Goal: Task Accomplishment & Management: Complete application form

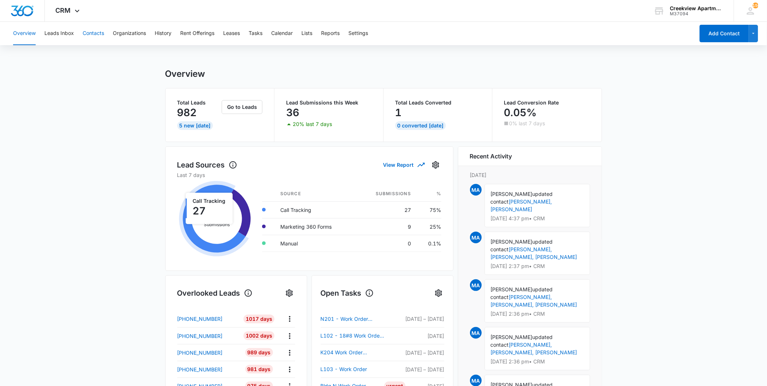
click at [99, 31] on button "Contacts" at bounding box center [93, 33] width 21 height 23
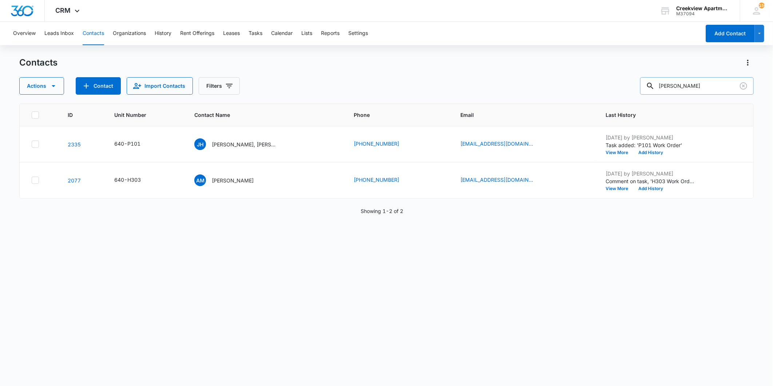
click at [676, 84] on input "[PERSON_NAME]" at bounding box center [697, 85] width 114 height 17
type input "D100"
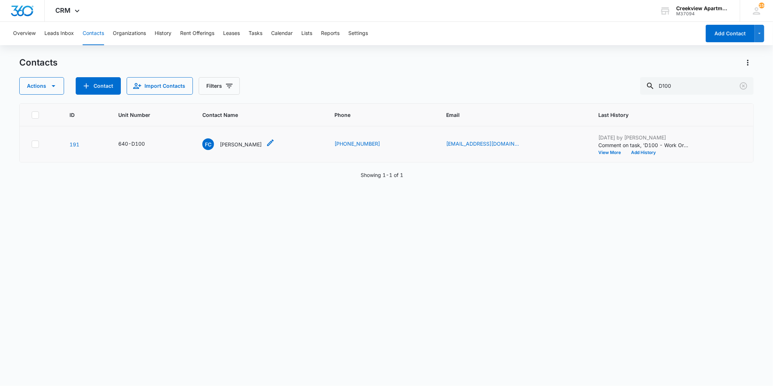
click at [257, 143] on p "[PERSON_NAME]" at bounding box center [241, 144] width 42 height 8
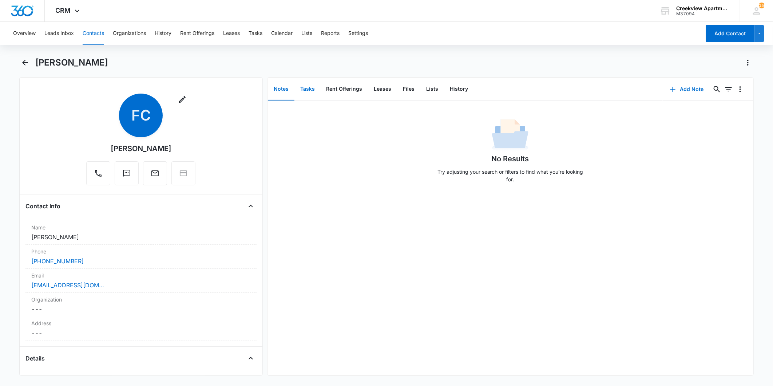
drag, startPoint x: 309, startPoint y: 86, endPoint x: 303, endPoint y: 87, distance: 5.9
click at [303, 88] on button "Tasks" at bounding box center [307, 89] width 26 height 23
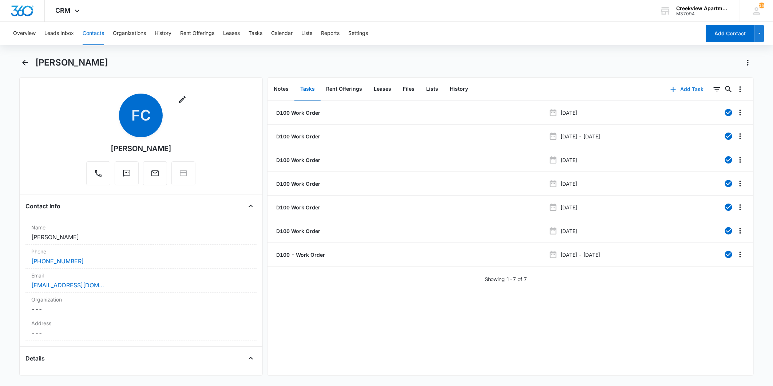
click at [675, 90] on button "Add Task" at bounding box center [687, 88] width 48 height 17
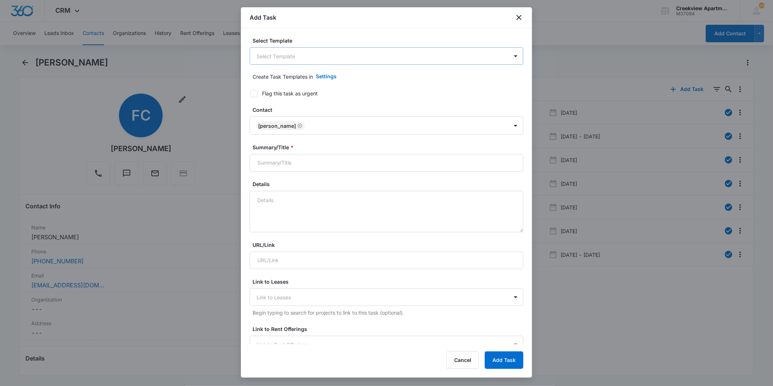
click at [358, 51] on body "CRM Apps Reputation Websites Forms CRM Email Social Content Ads Intelligence Fi…" at bounding box center [386, 193] width 773 height 386
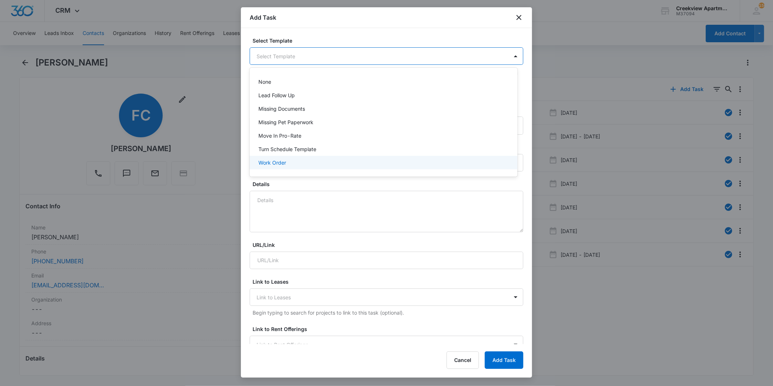
click at [281, 159] on p "Work Order" at bounding box center [272, 163] width 28 height 8
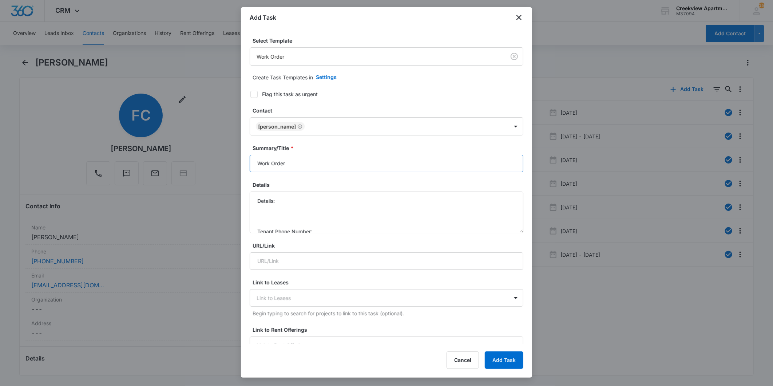
click at [298, 162] on input "Work Order" at bounding box center [387, 163] width 274 height 17
click at [297, 163] on input "Work Order" at bounding box center [387, 163] width 274 height 17
click at [256, 163] on input "Work Order" at bounding box center [387, 163] width 274 height 17
type input "D100- Work Order"
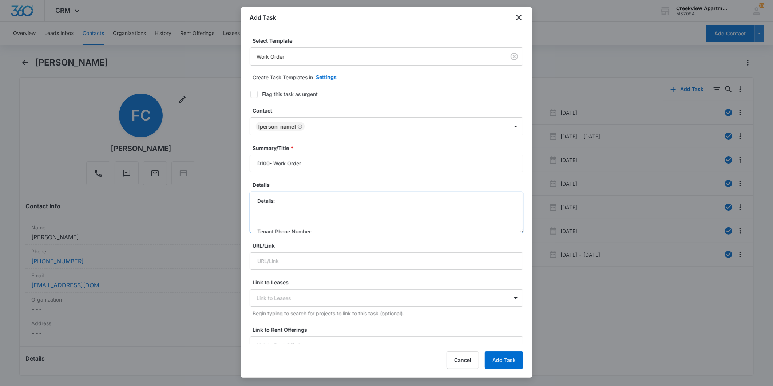
click at [341, 208] on textarea "Details: Tenant Phone Number: Call Before:" at bounding box center [387, 211] width 274 height 41
click at [326, 199] on textarea "Details: Tenant Phone Number: Call Before:" at bounding box center [387, 211] width 274 height 41
click at [321, 208] on textarea "Details: Tenant Phone Number: Call Before:" at bounding box center [387, 211] width 274 height 41
click at [317, 202] on textarea "Details: Tenant Phone Number: Call Before:" at bounding box center [387, 211] width 274 height 41
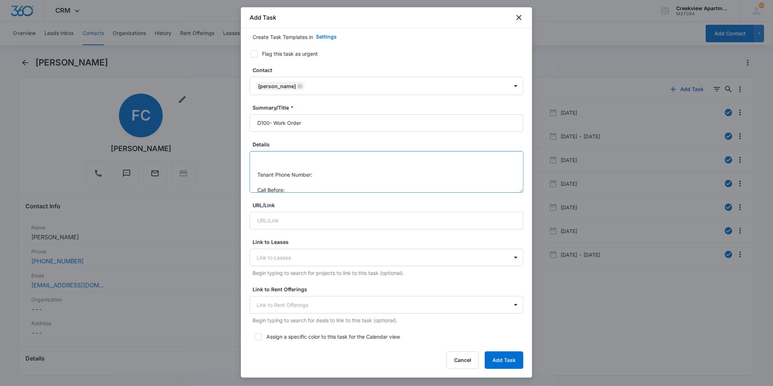
scroll to position [30, 0]
click at [337, 166] on textarea "Details: Tenant reports there garbage disposal is not working. Water keeps comi…" at bounding box center [387, 171] width 274 height 41
click at [303, 184] on textarea "Details: Tenant reports there garbage disposal is not working. Water keeps comi…" at bounding box center [387, 171] width 274 height 41
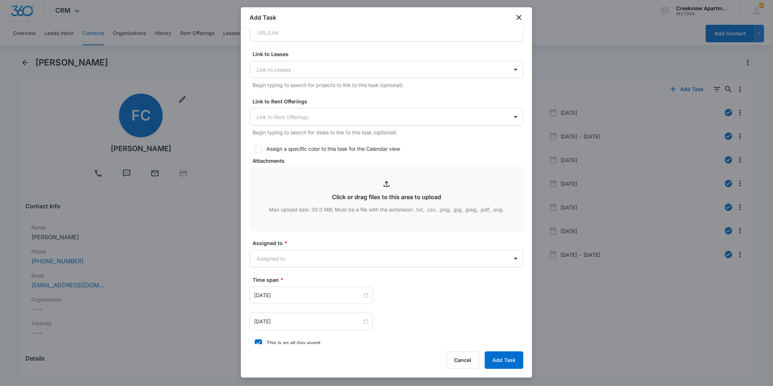
scroll to position [242, 0]
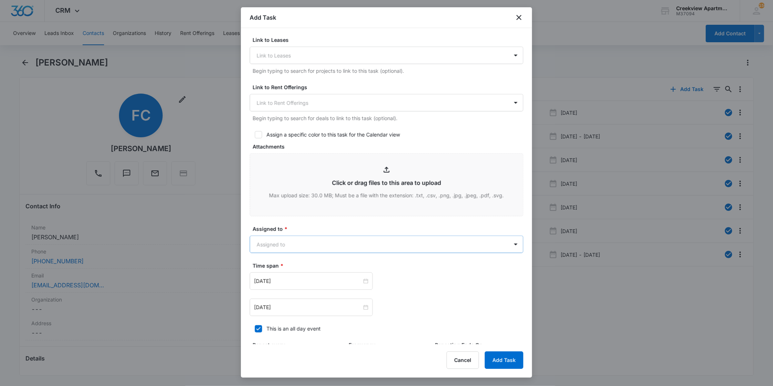
type textarea "Details: Tenant reports there garbage disposal is not working. Water keeps comi…"
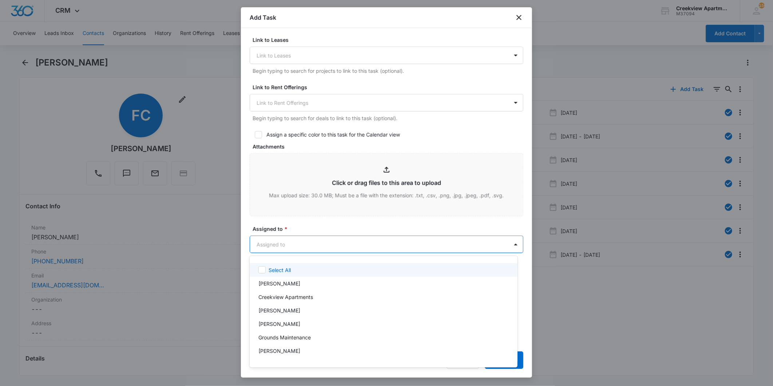
click at [292, 248] on body "CRM Apps Reputation Websites Forms CRM Email Social Content Ads Intelligence Fi…" at bounding box center [386, 193] width 773 height 386
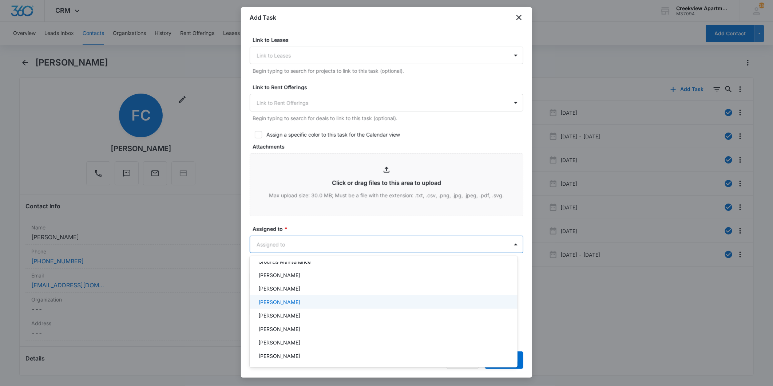
scroll to position [81, 0]
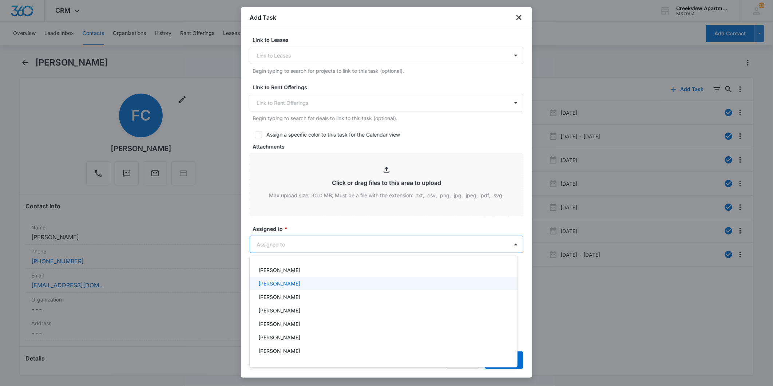
click at [279, 283] on p "[PERSON_NAME]" at bounding box center [279, 283] width 42 height 8
click at [326, 218] on div at bounding box center [386, 193] width 773 height 386
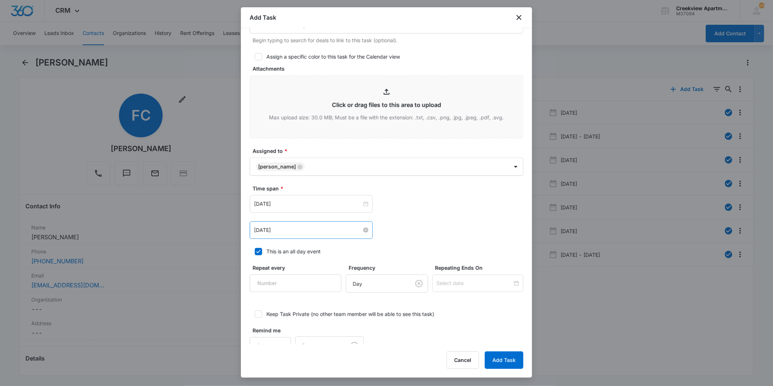
scroll to position [323, 0]
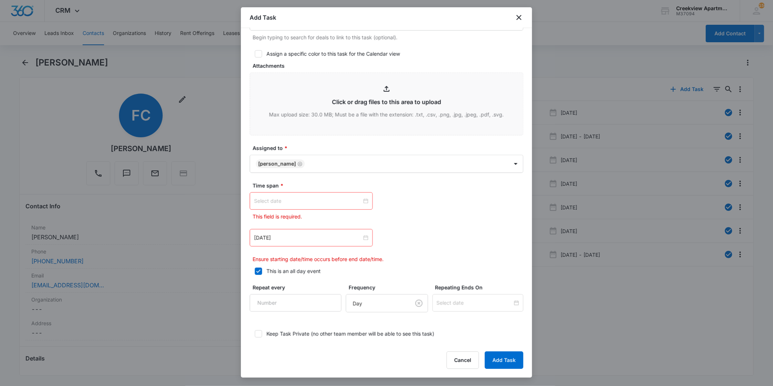
click at [362, 201] on div at bounding box center [311, 201] width 114 height 8
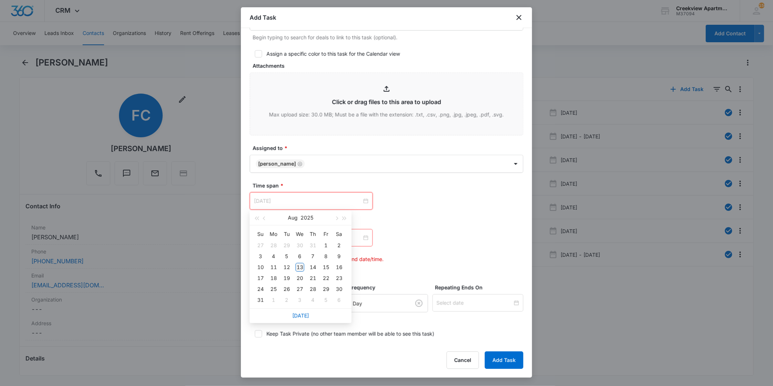
type input "[DATE]"
click at [298, 266] on div "13" at bounding box center [299, 267] width 9 height 9
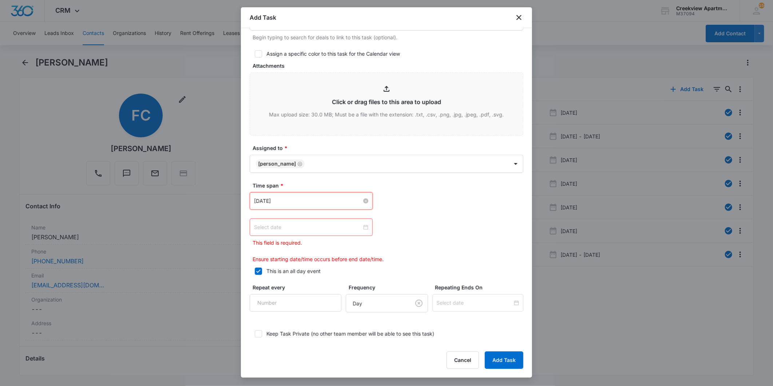
click at [363, 227] on div at bounding box center [311, 227] width 114 height 8
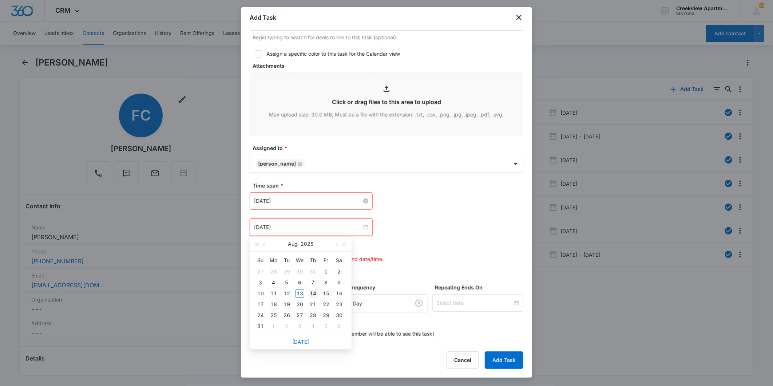
type input "[DATE]"
click at [310, 291] on div "14" at bounding box center [313, 293] width 9 height 9
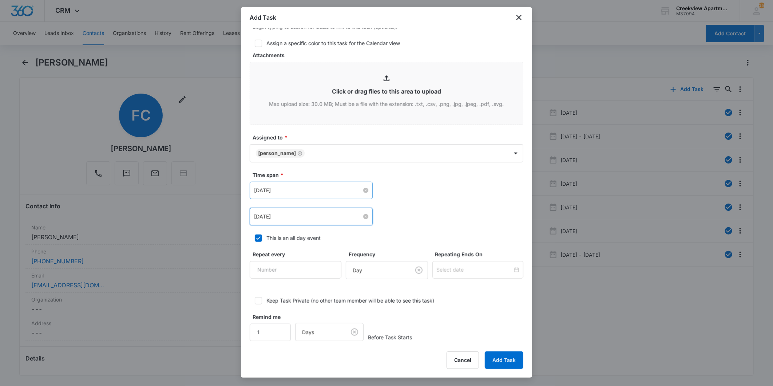
scroll to position [340, 0]
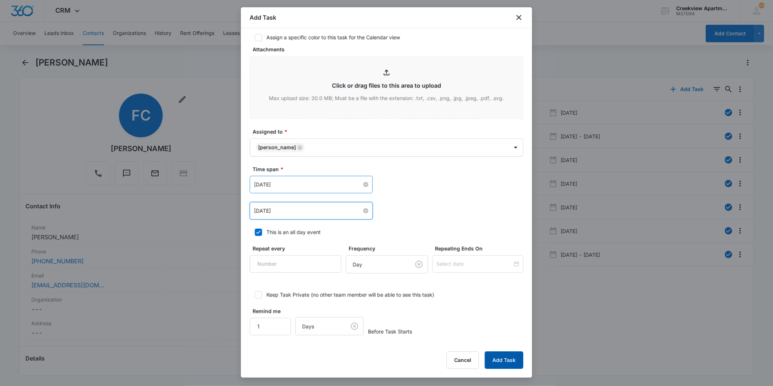
click at [501, 358] on button "Add Task" at bounding box center [504, 359] width 39 height 17
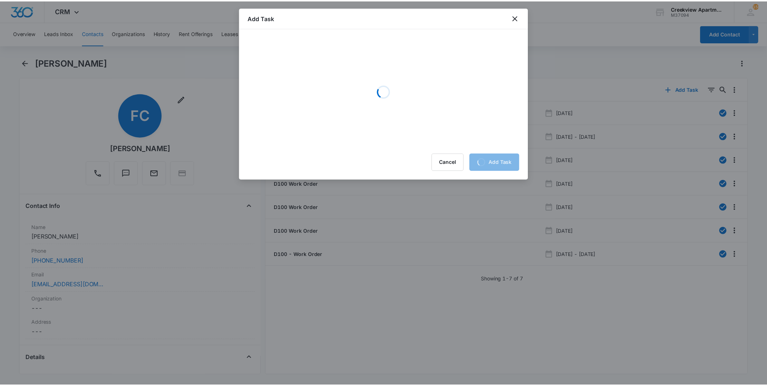
scroll to position [0, 0]
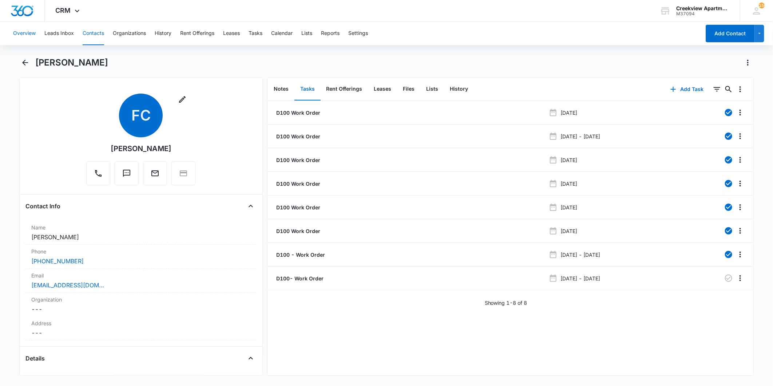
click at [27, 30] on button "Overview" at bounding box center [24, 33] width 23 height 23
